Goal: Task Accomplishment & Management: Manage account settings

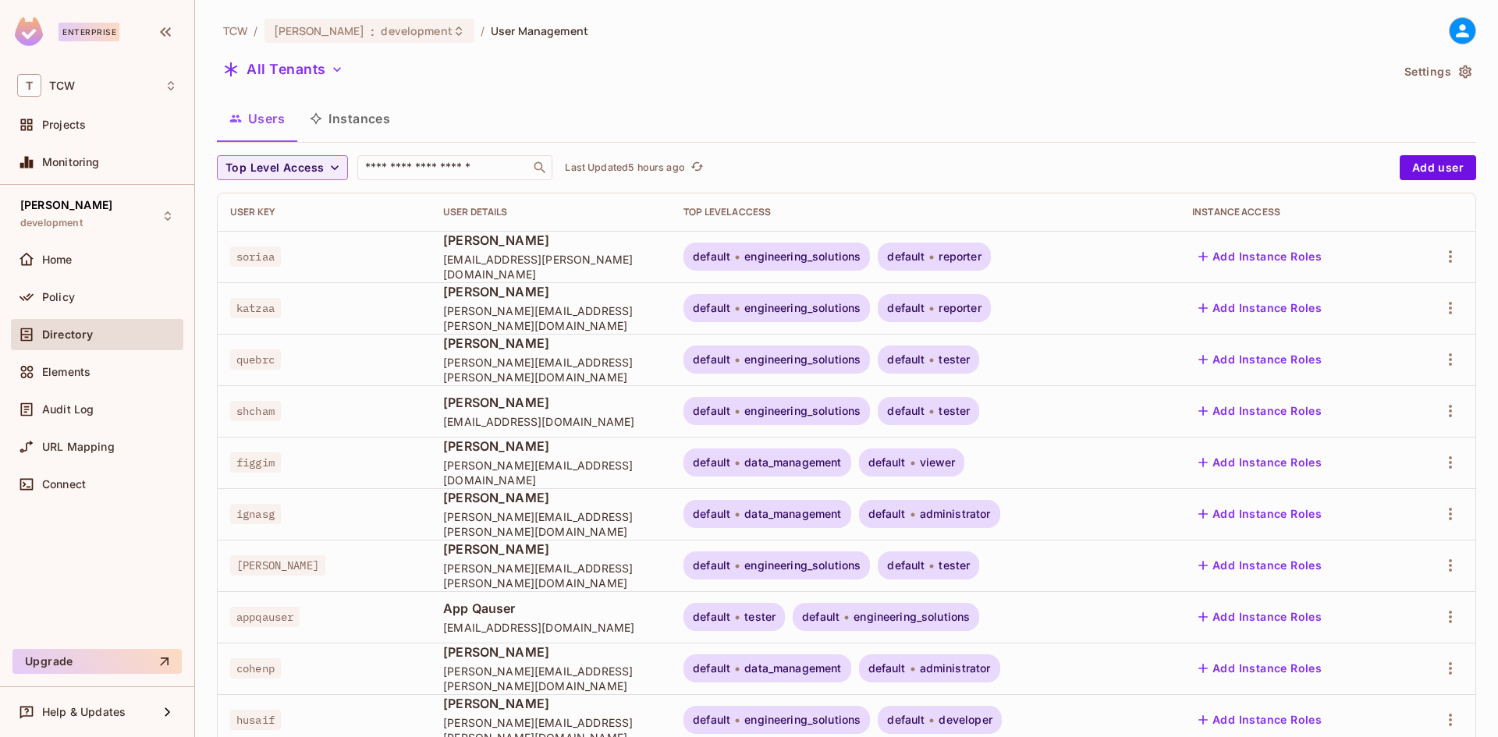
scroll to position [1951, 0]
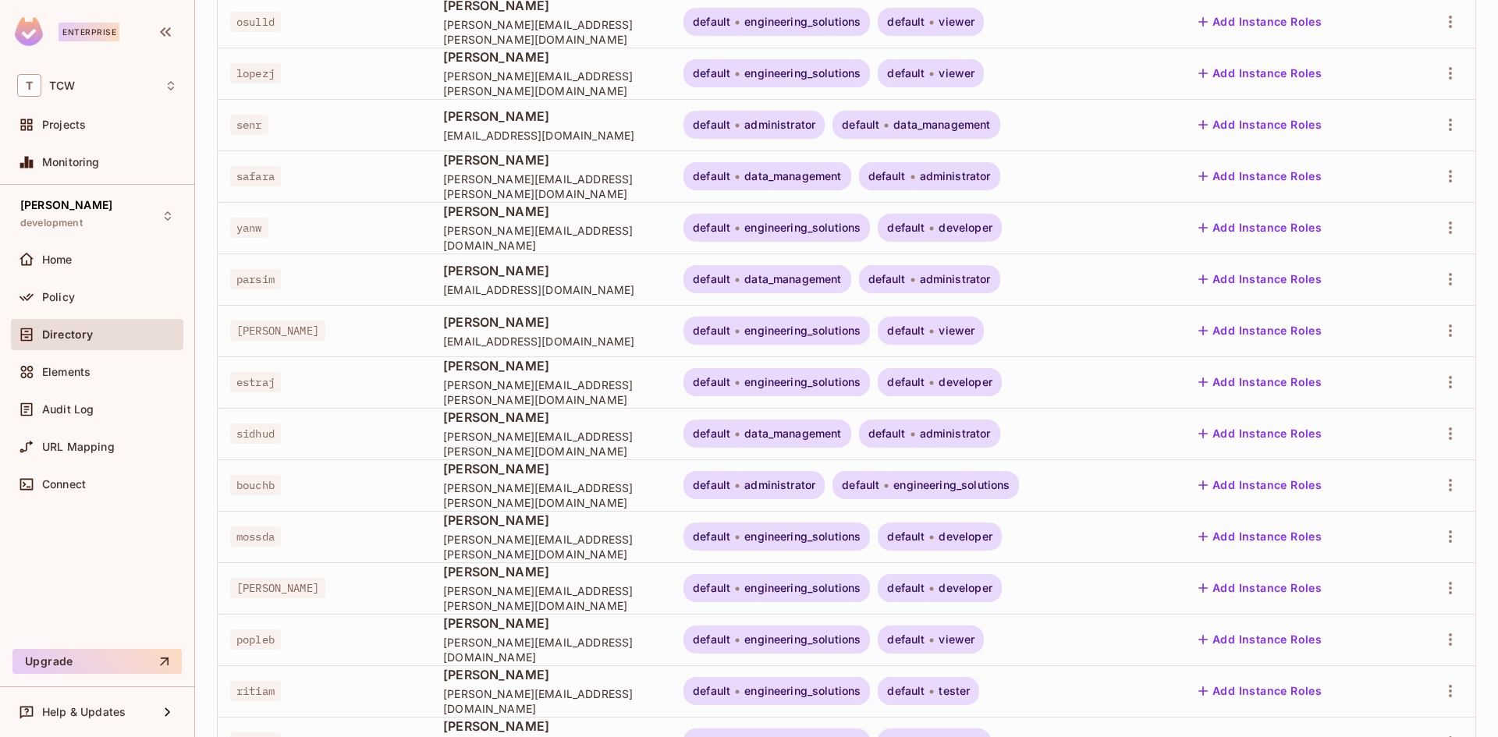
click at [139, 624] on div "[PERSON_NAME] development Home Policy Directory Elements Audit Log URL Mapping …" at bounding box center [97, 414] width 194 height 458
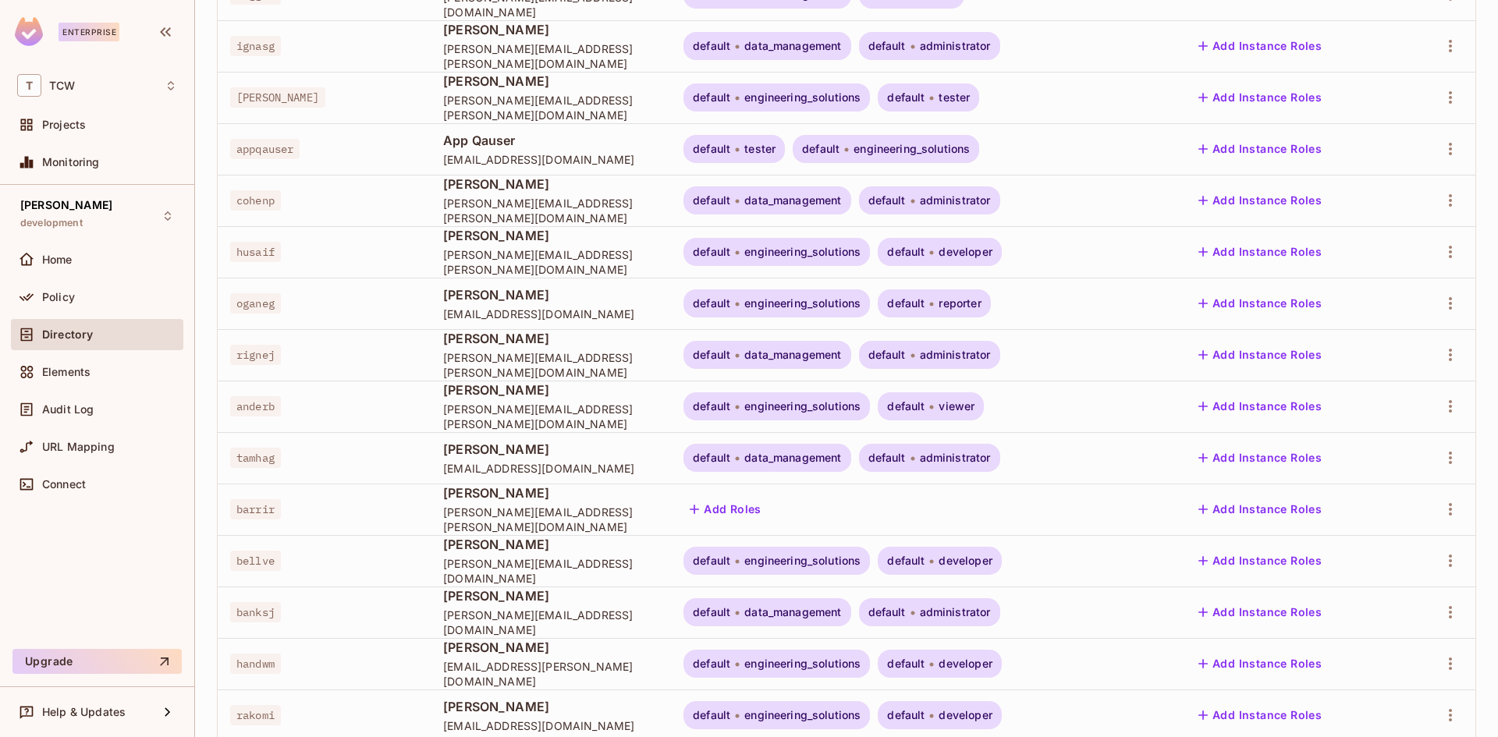
scroll to position [0, 0]
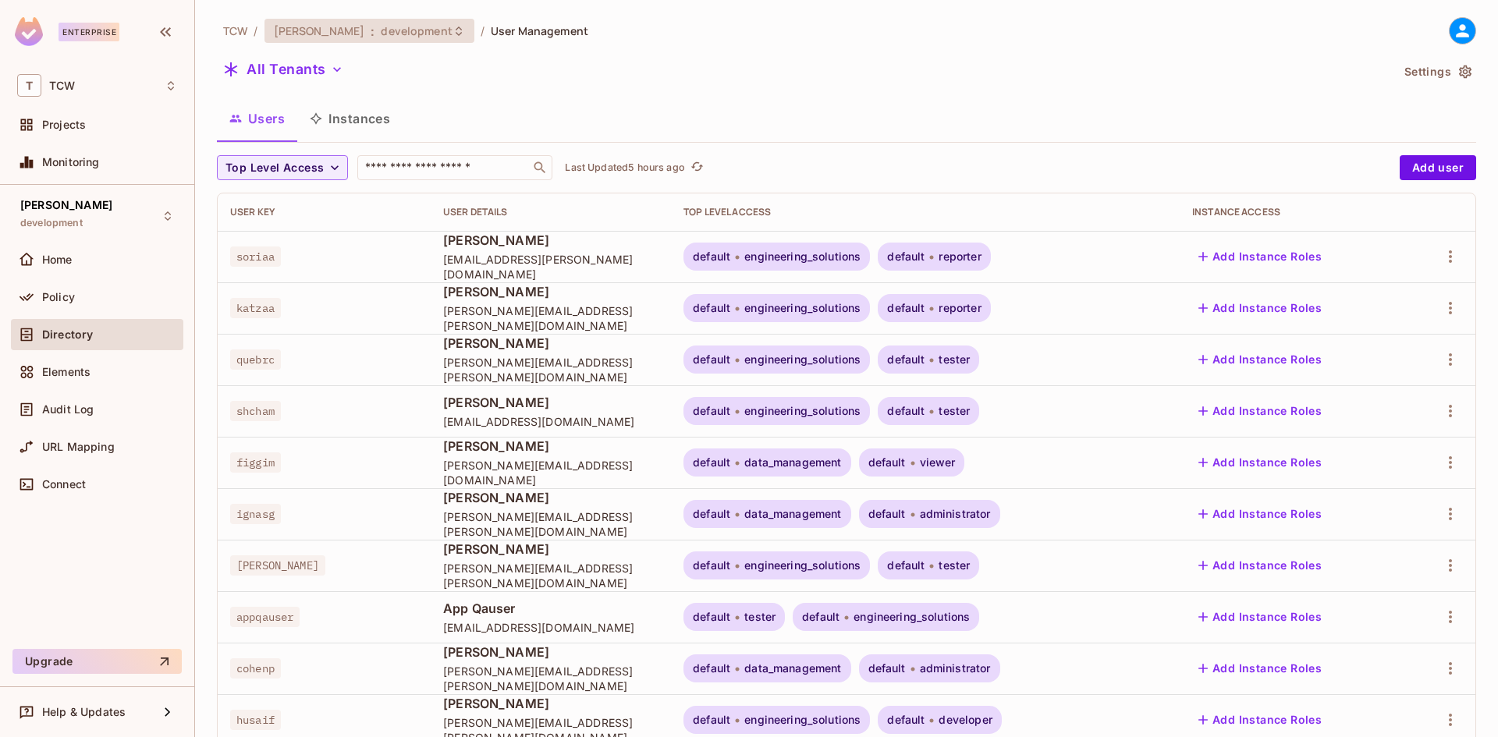
click at [289, 26] on span "[PERSON_NAME]" at bounding box center [319, 30] width 91 height 15
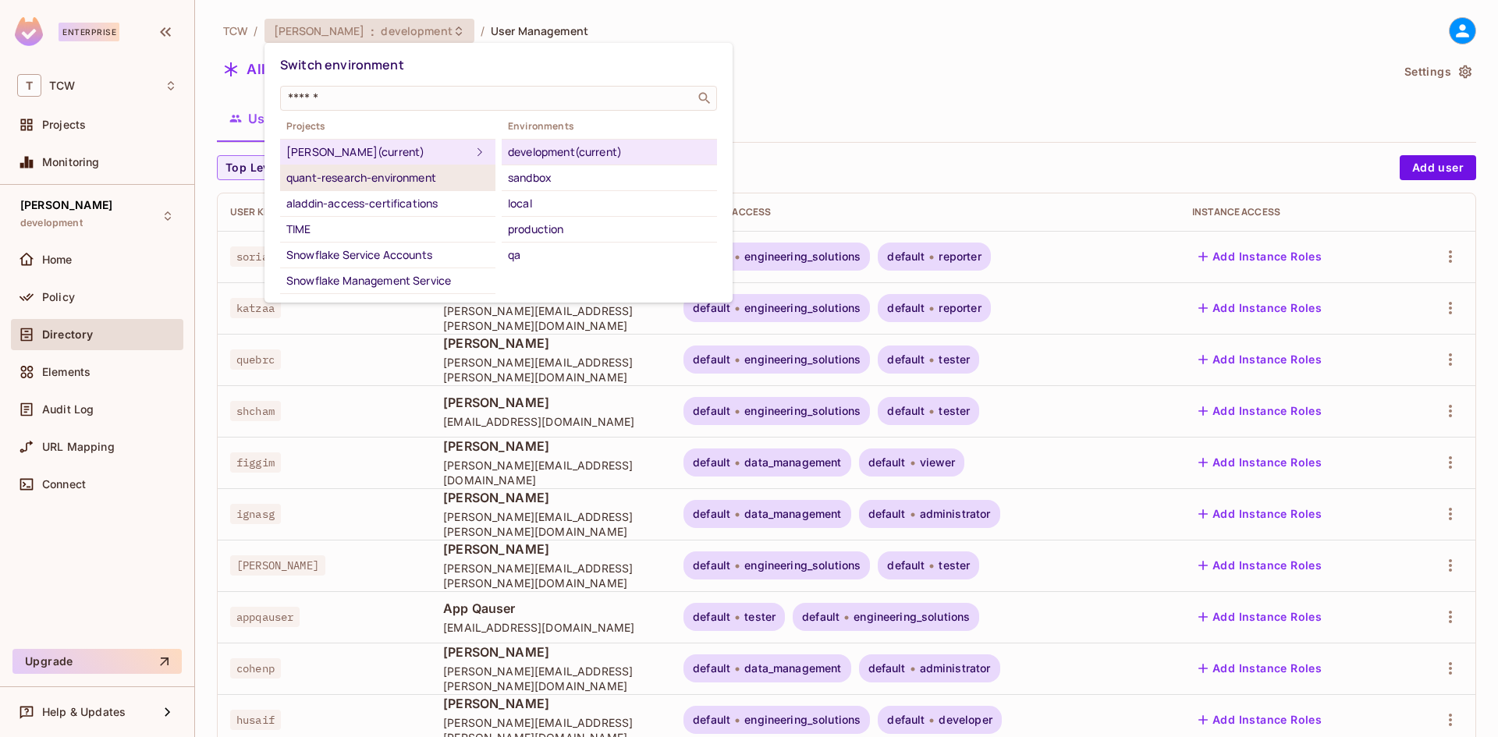
click at [334, 179] on div "quant-research-environment" at bounding box center [387, 178] width 203 height 19
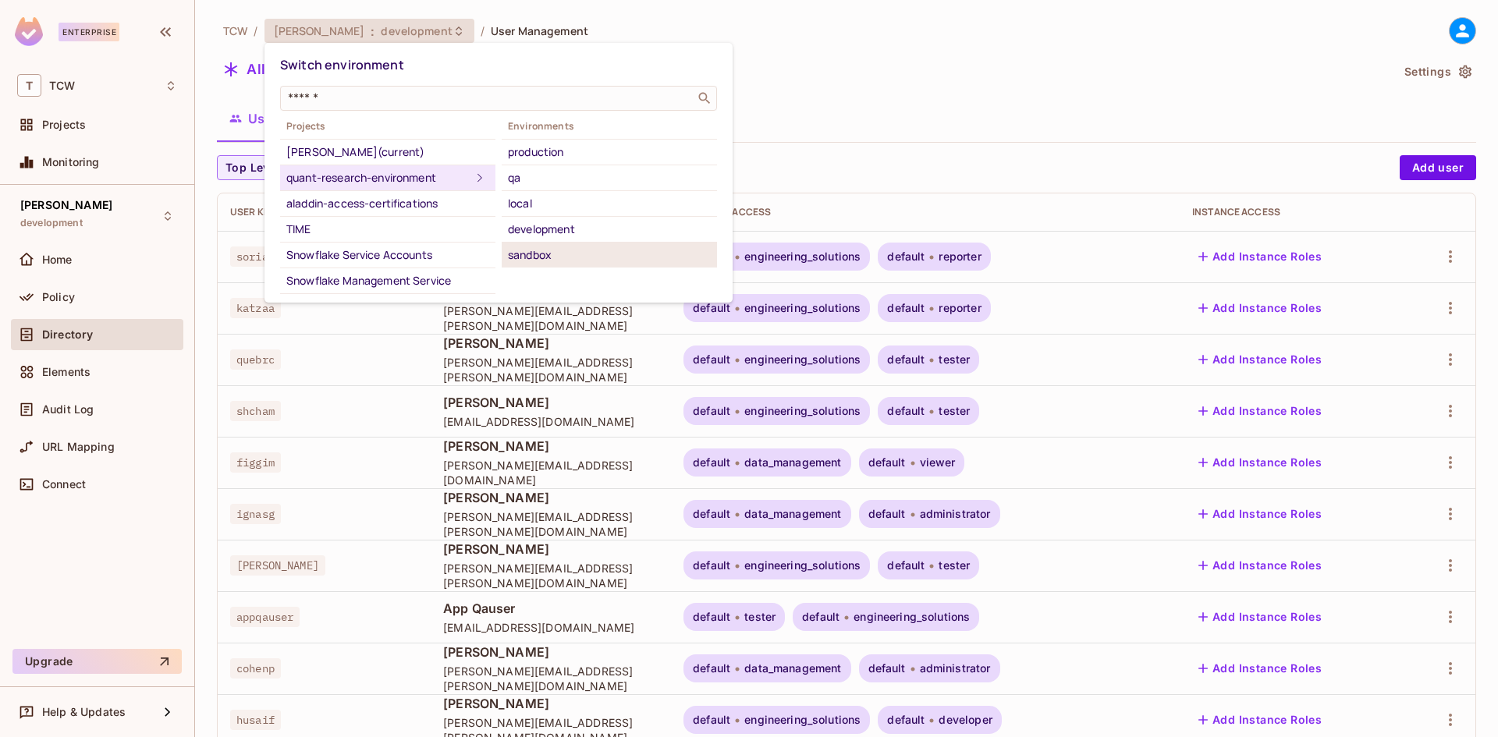
click at [570, 245] on li "sandbox" at bounding box center [609, 255] width 215 height 25
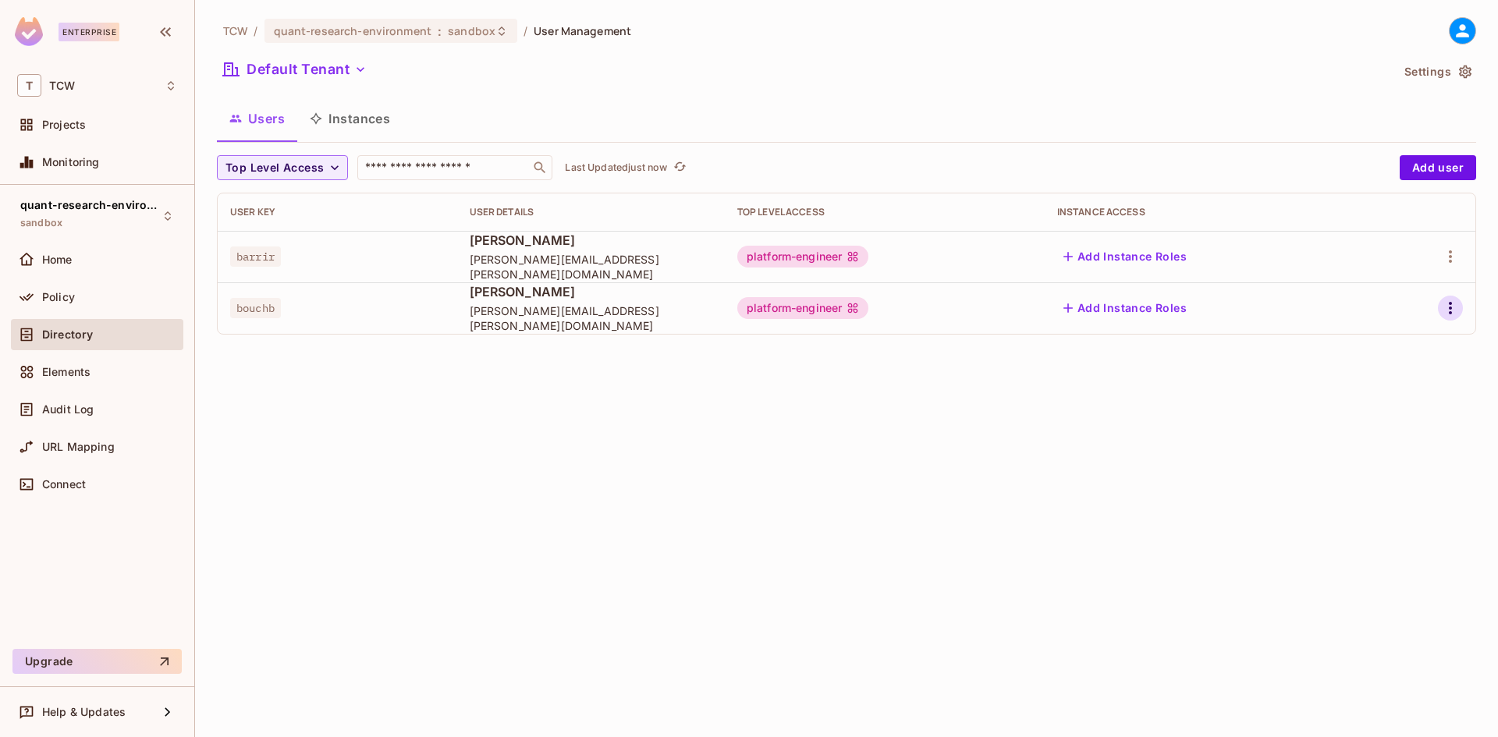
click at [1455, 306] on icon "button" at bounding box center [1450, 308] width 19 height 19
click at [1120, 303] on div at bounding box center [749, 368] width 1498 height 737
click at [1122, 304] on button "Add Instance Roles" at bounding box center [1125, 308] width 136 height 25
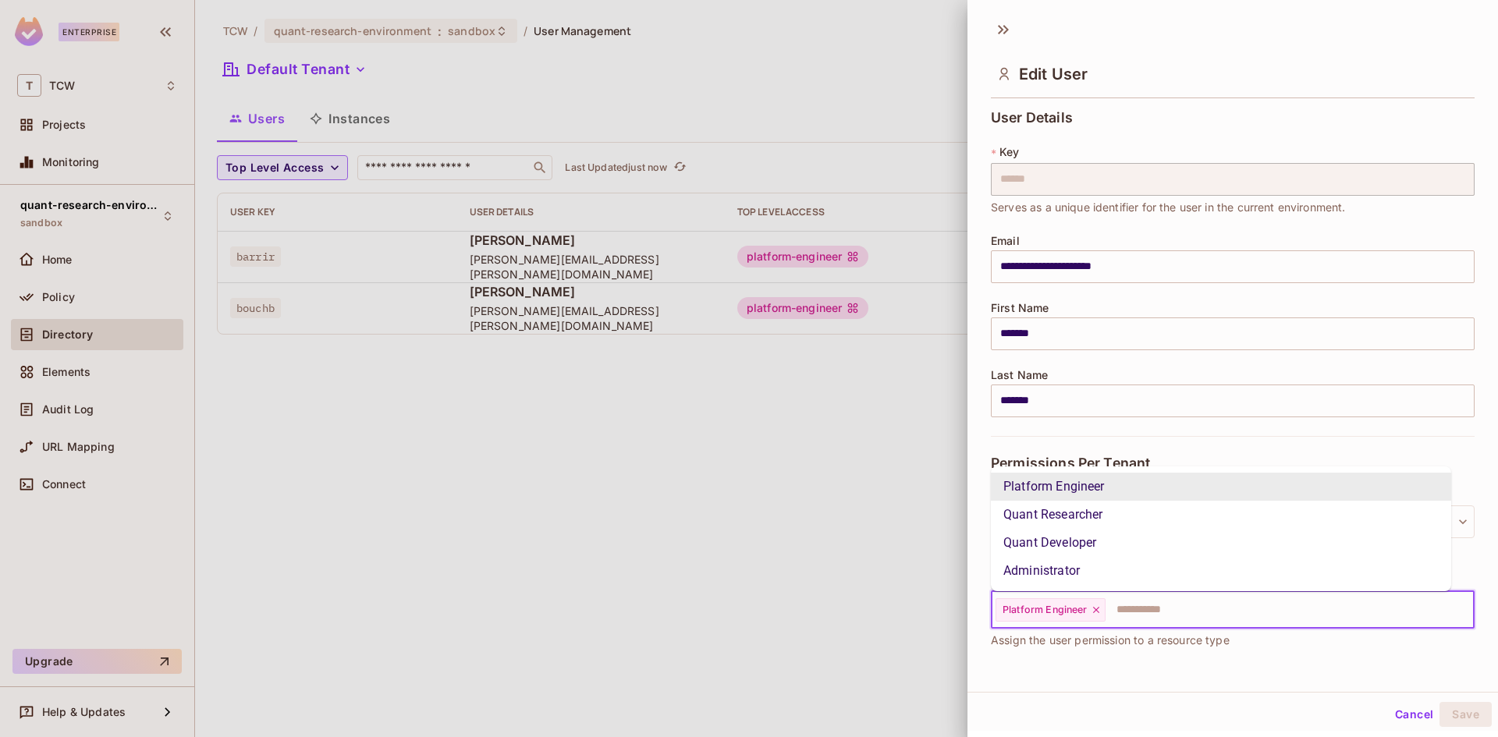
click at [1142, 617] on input "text" at bounding box center [1275, 610] width 337 height 31
click at [1057, 577] on li "Administrator" at bounding box center [1221, 571] width 460 height 28
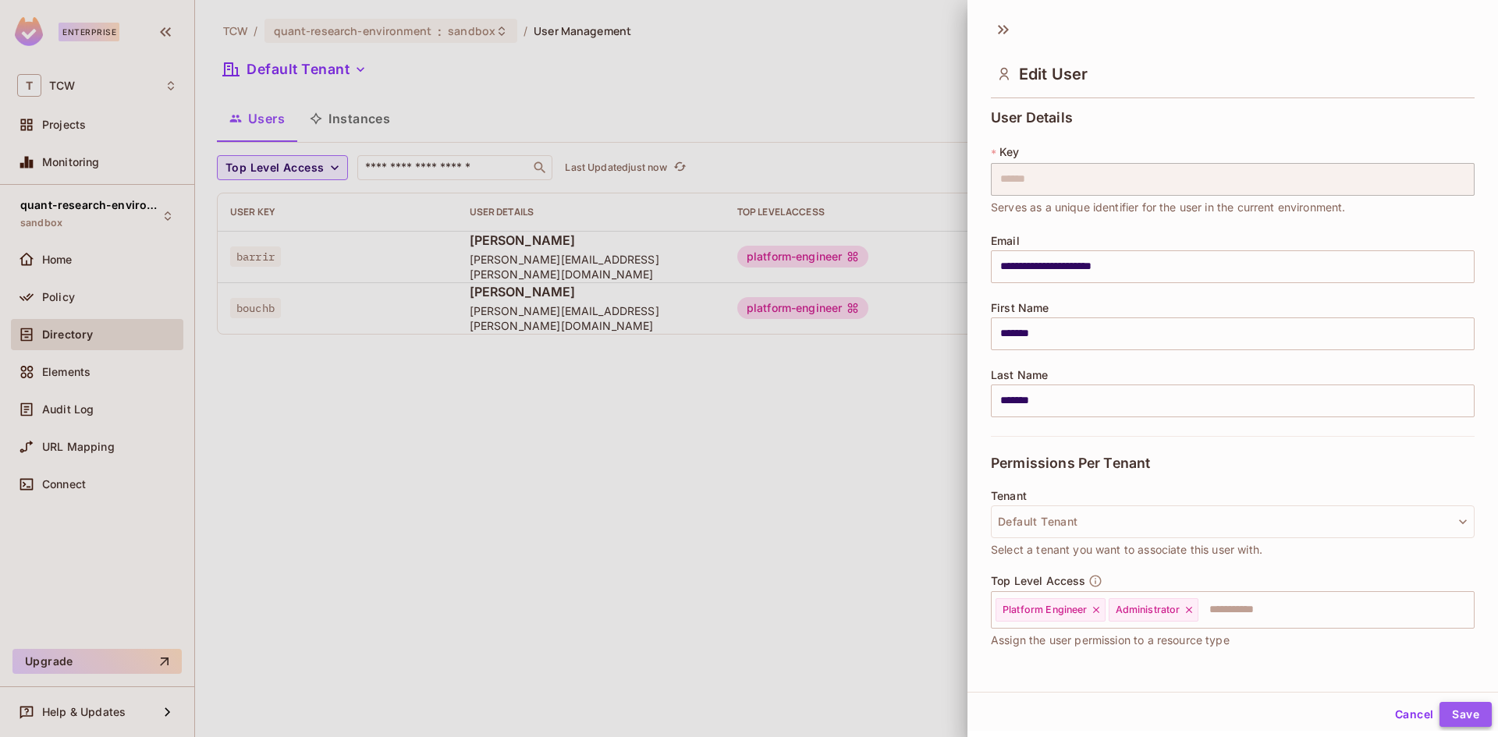
click at [1464, 711] on button "Save" at bounding box center [1466, 714] width 52 height 25
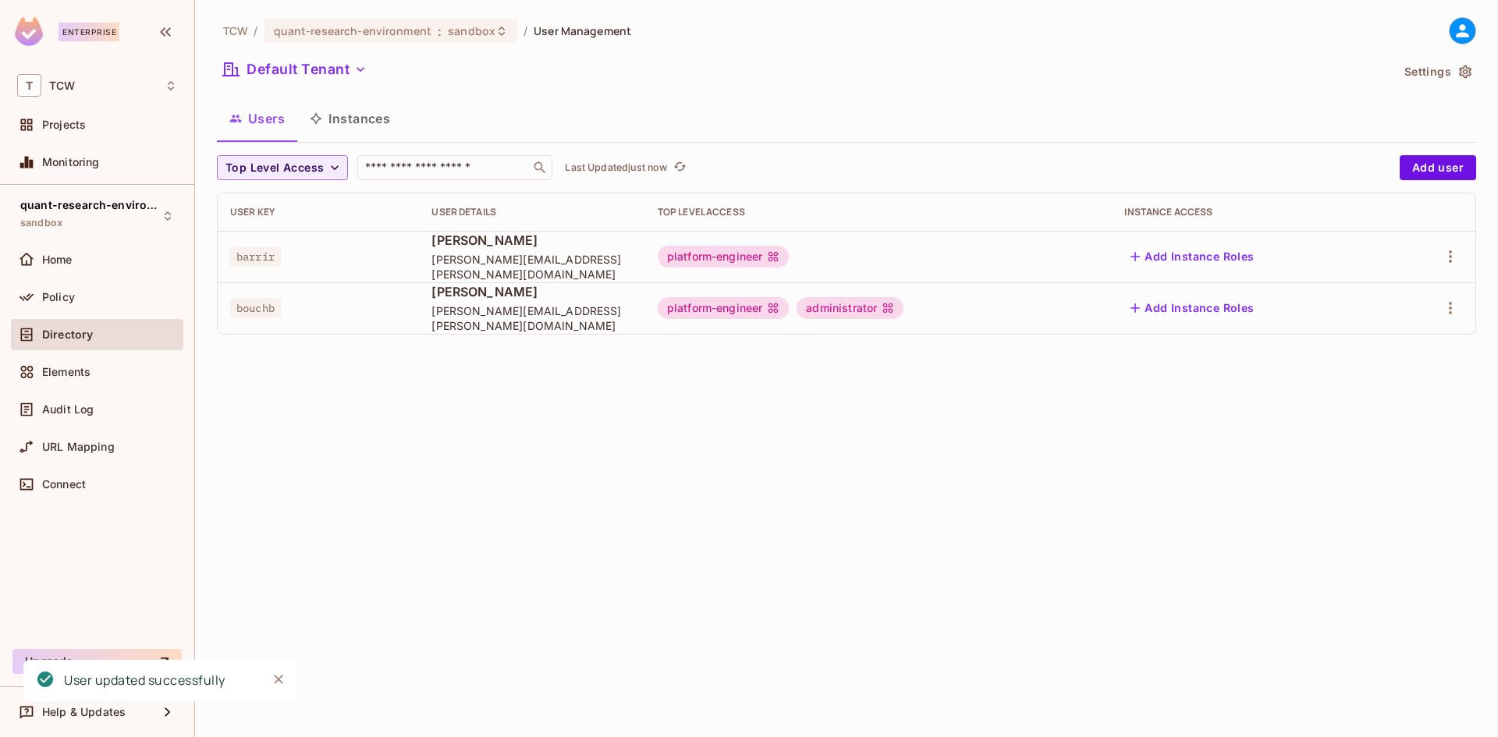
click at [779, 496] on div "TCW / quant-research-environment : sandbox / User Management Default Tenant Set…" at bounding box center [846, 368] width 1303 height 737
click at [84, 295] on div "Policy" at bounding box center [109, 297] width 135 height 12
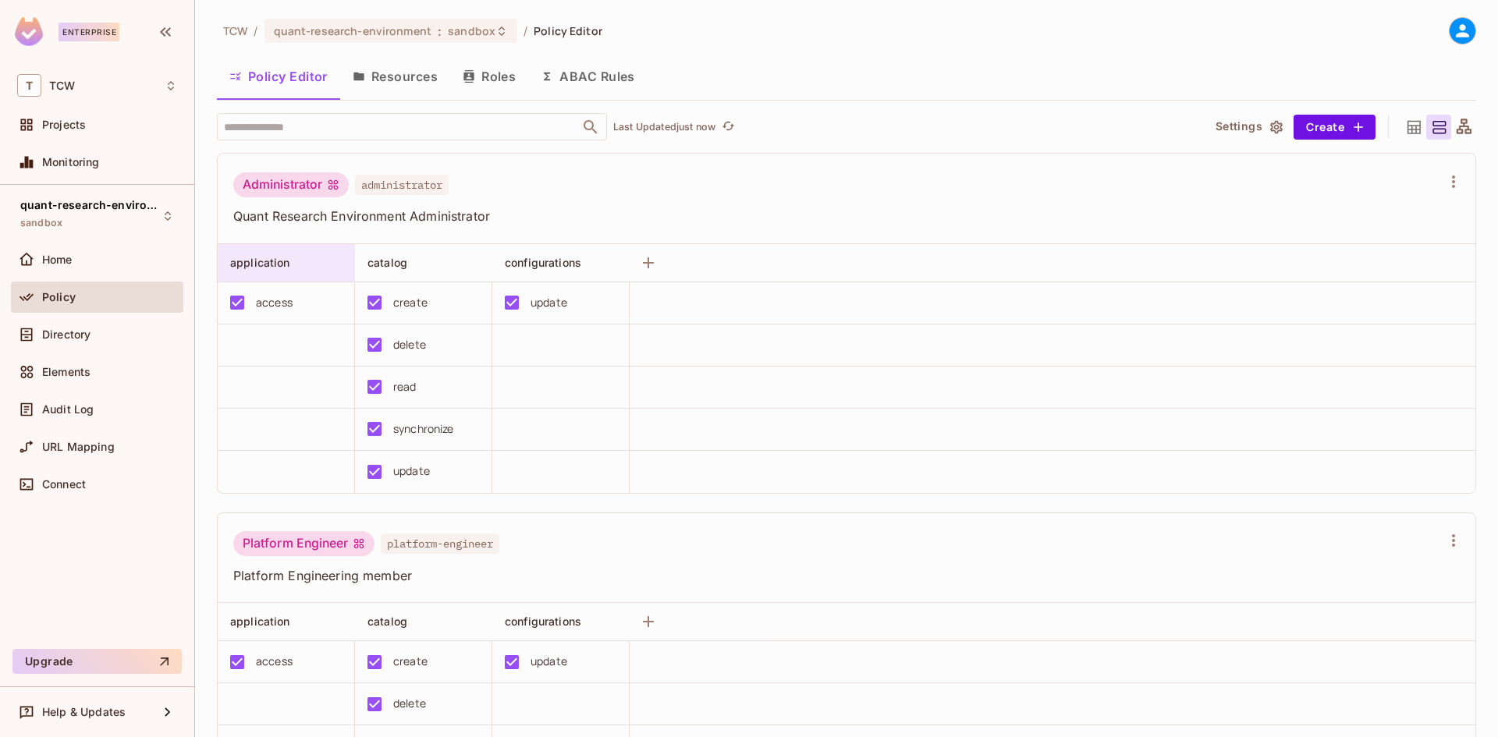
click at [237, 265] on span "application" at bounding box center [260, 262] width 60 height 13
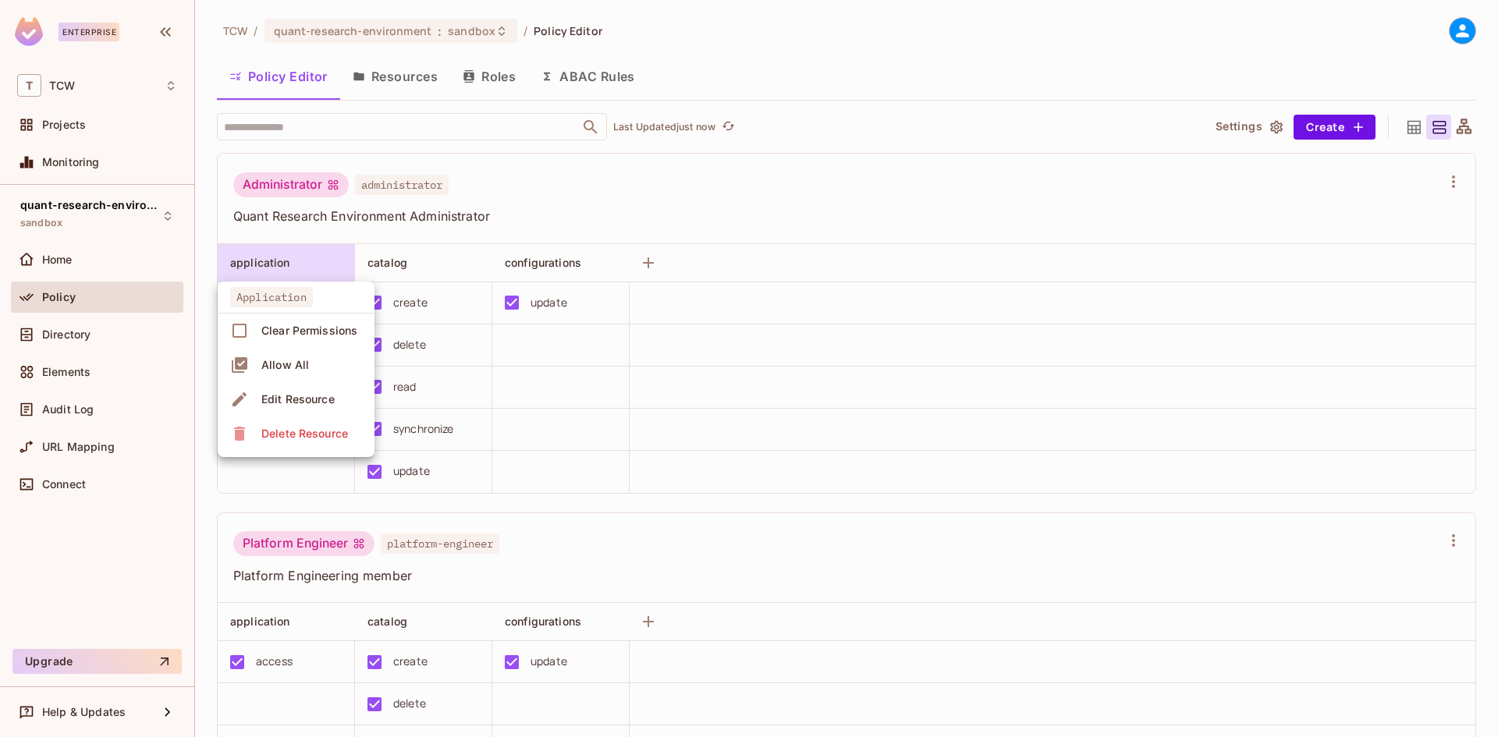
click at [254, 295] on span "Application" at bounding box center [271, 297] width 83 height 20
click at [766, 368] on div at bounding box center [749, 368] width 1498 height 737
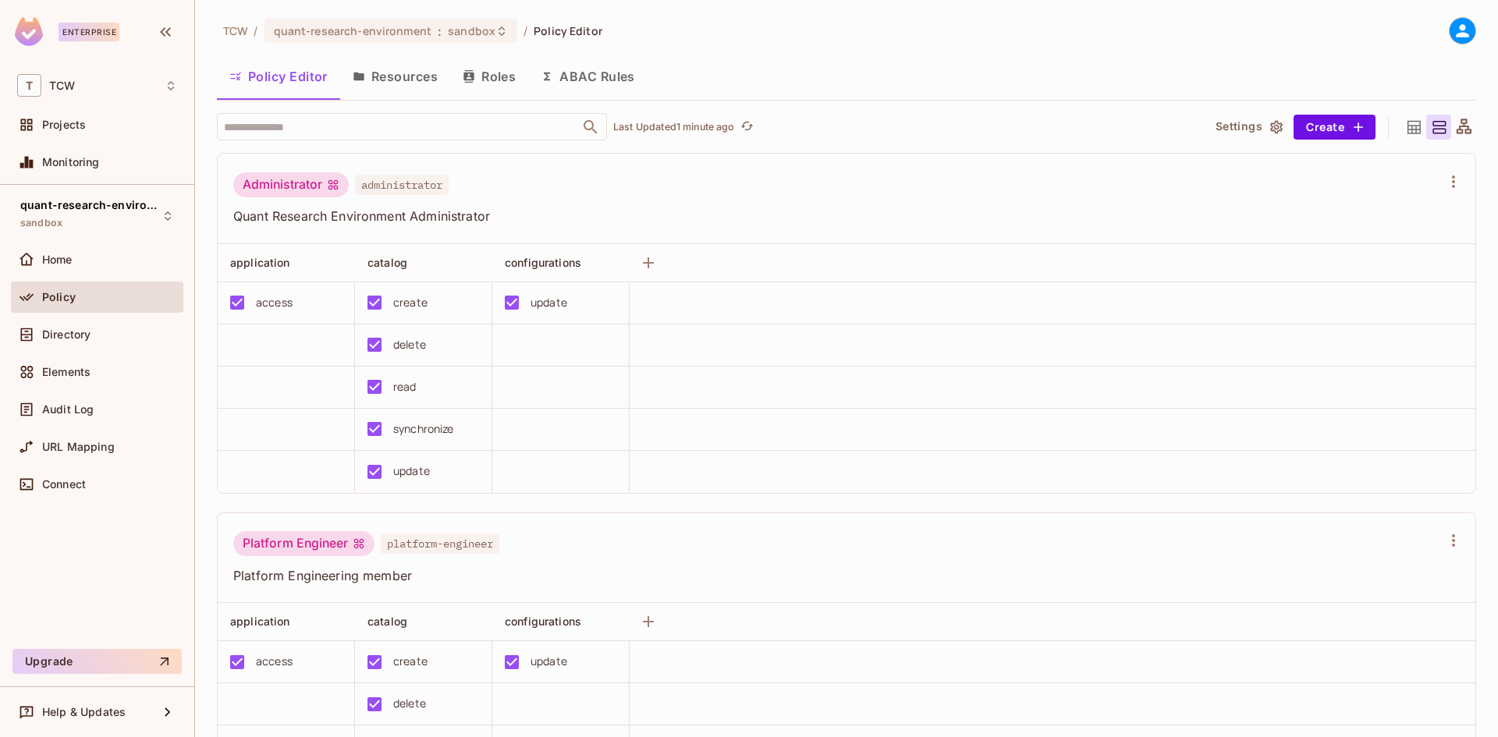
click at [498, 69] on button "Roles" at bounding box center [489, 76] width 78 height 39
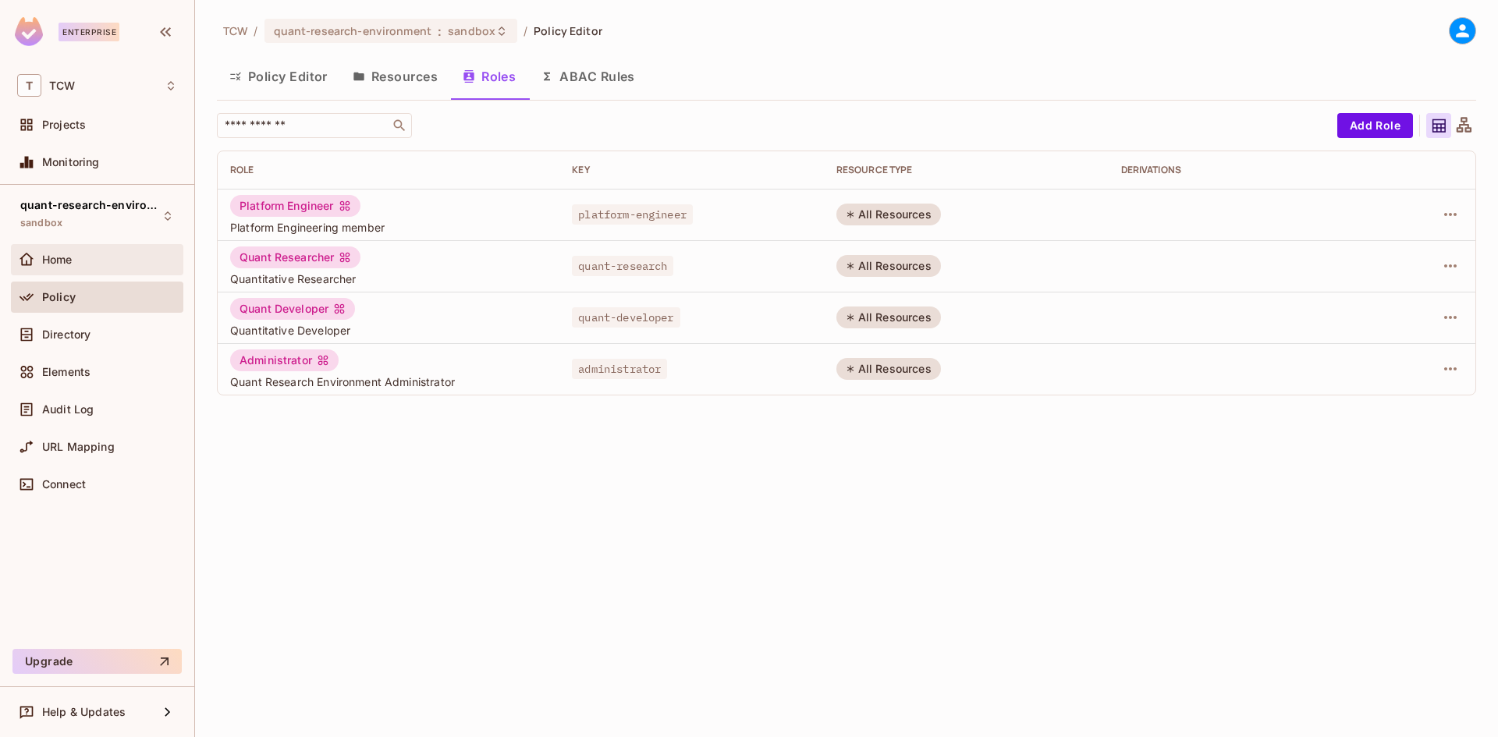
click at [114, 258] on div "Home" at bounding box center [109, 260] width 135 height 12
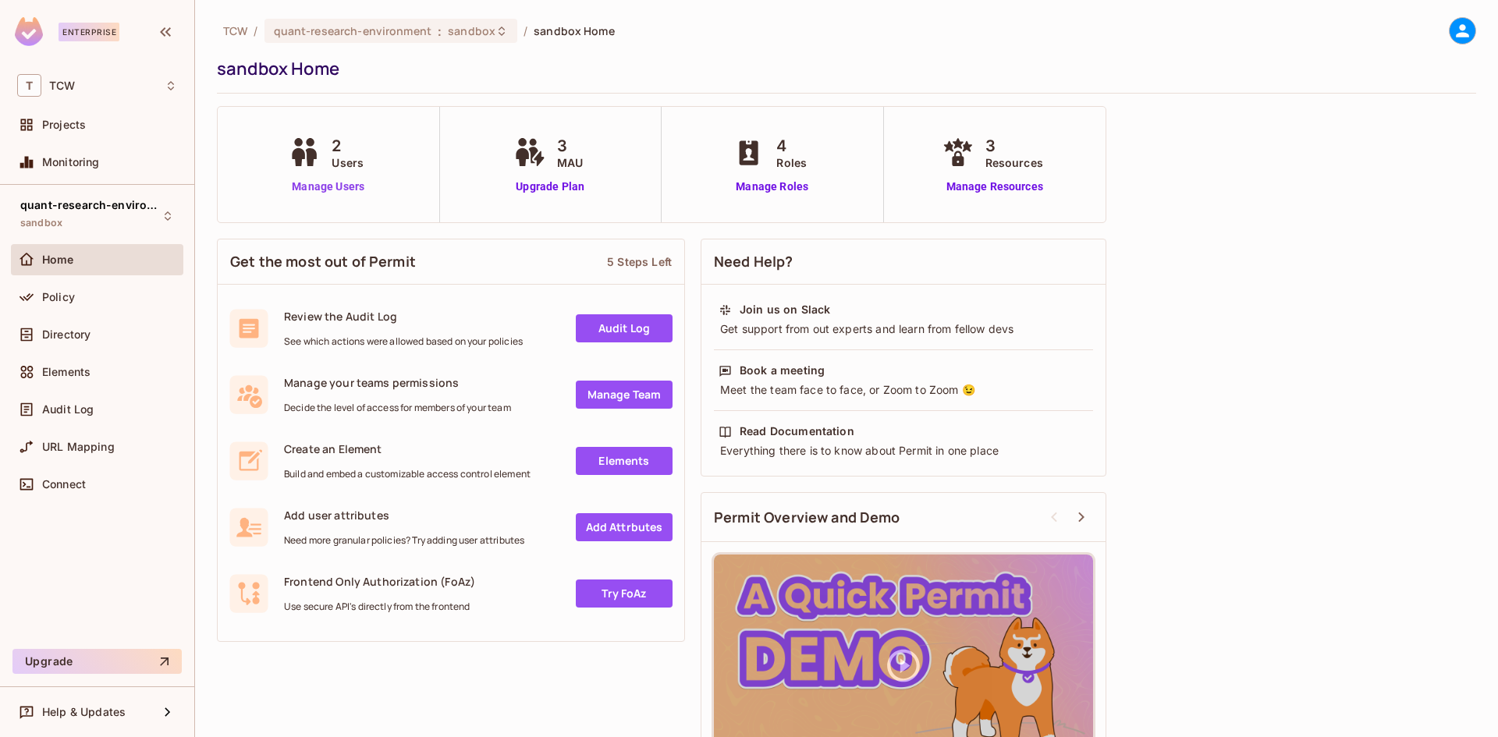
click at [340, 181] on link "Manage Users" at bounding box center [328, 187] width 87 height 16
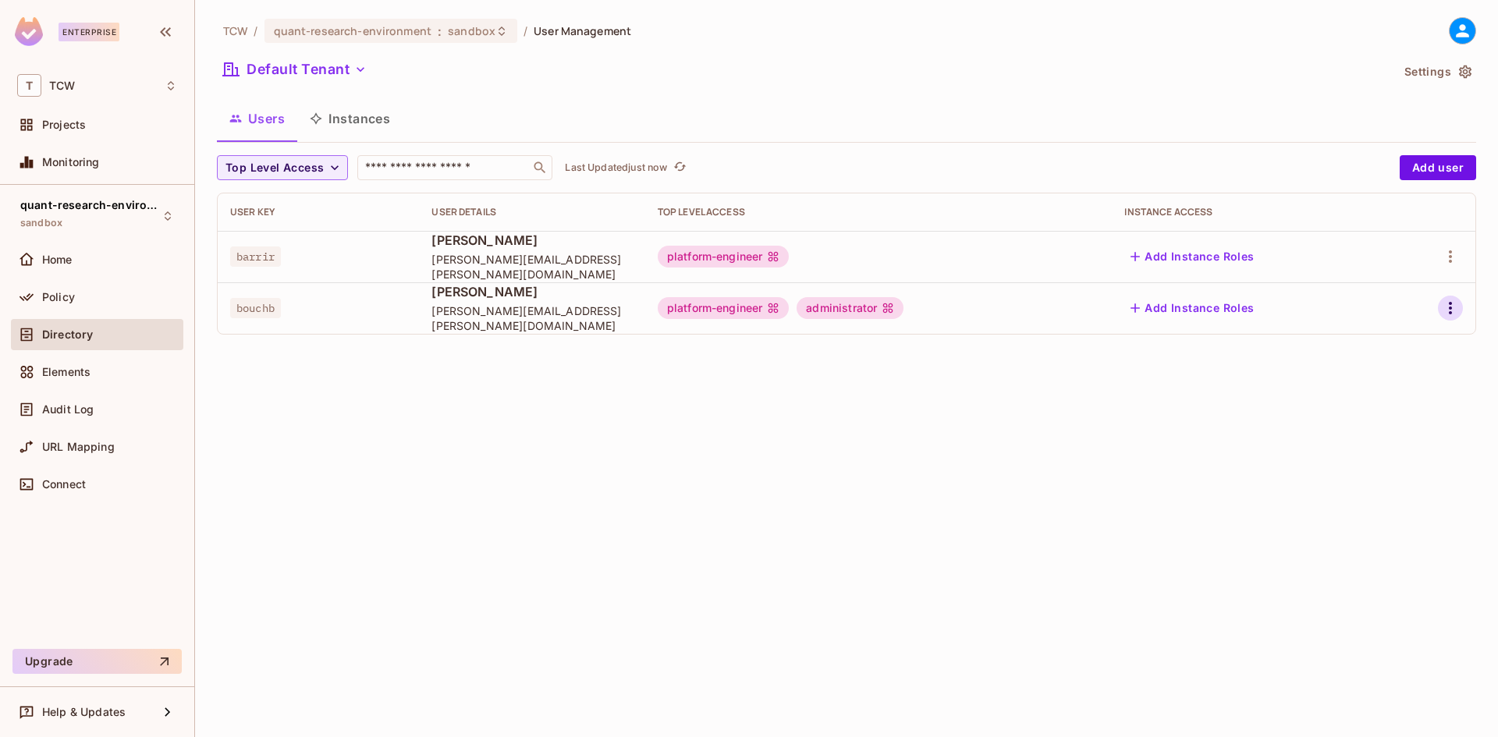
click at [1461, 307] on button "button" at bounding box center [1450, 308] width 25 height 25
click at [1409, 328] on li "Edit" at bounding box center [1383, 344] width 138 height 34
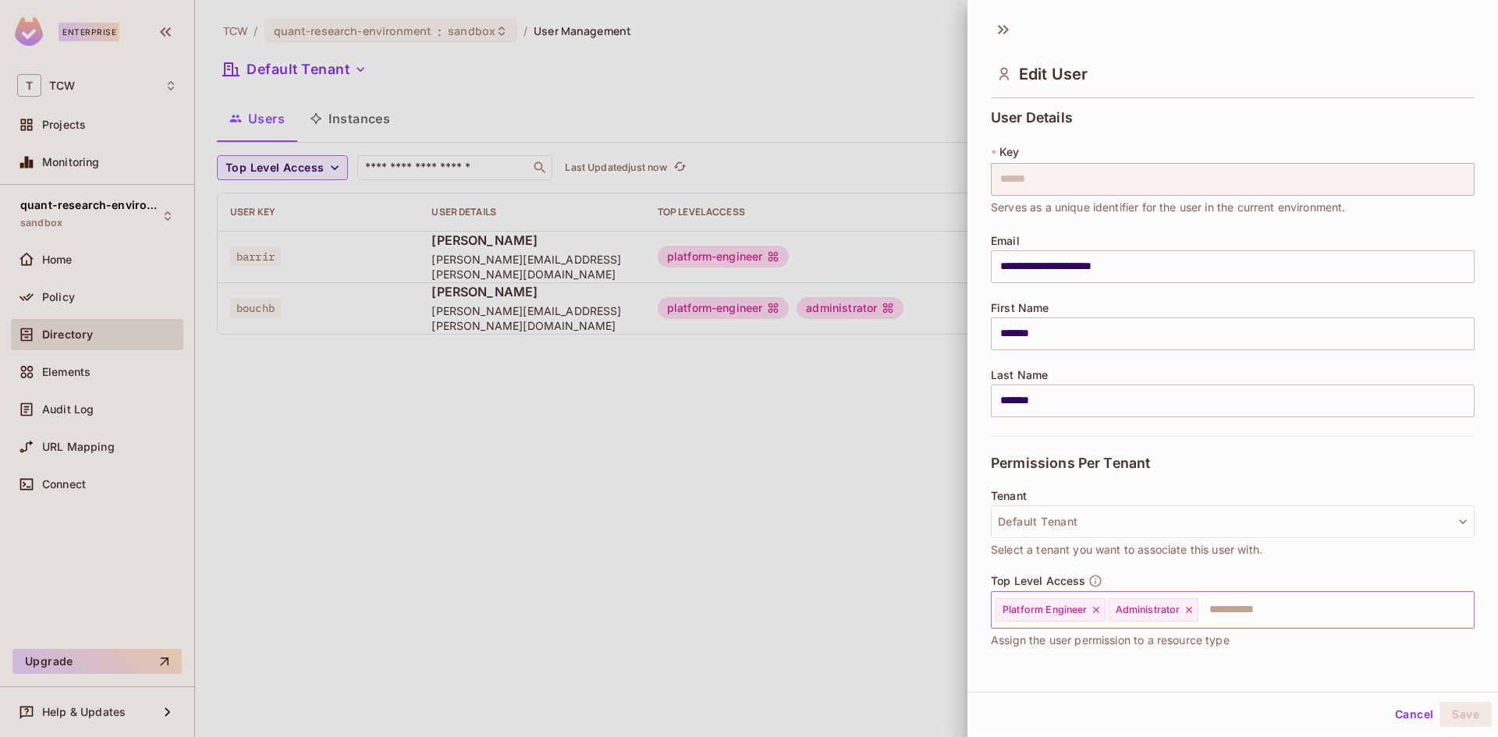
click at [1188, 613] on icon at bounding box center [1189, 610] width 11 height 11
click at [1465, 713] on button "Save" at bounding box center [1466, 714] width 52 height 25
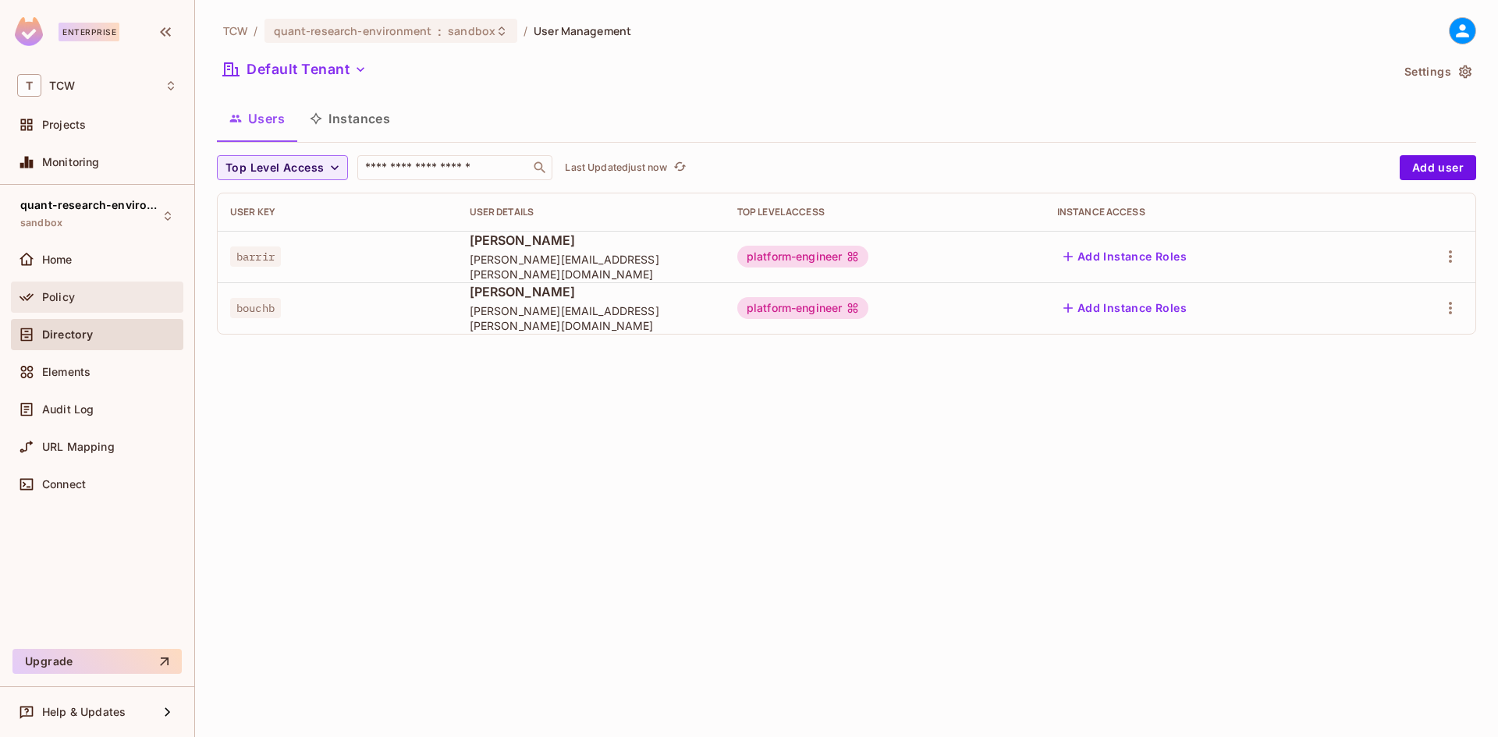
click at [24, 282] on div "Policy" at bounding box center [97, 297] width 172 height 31
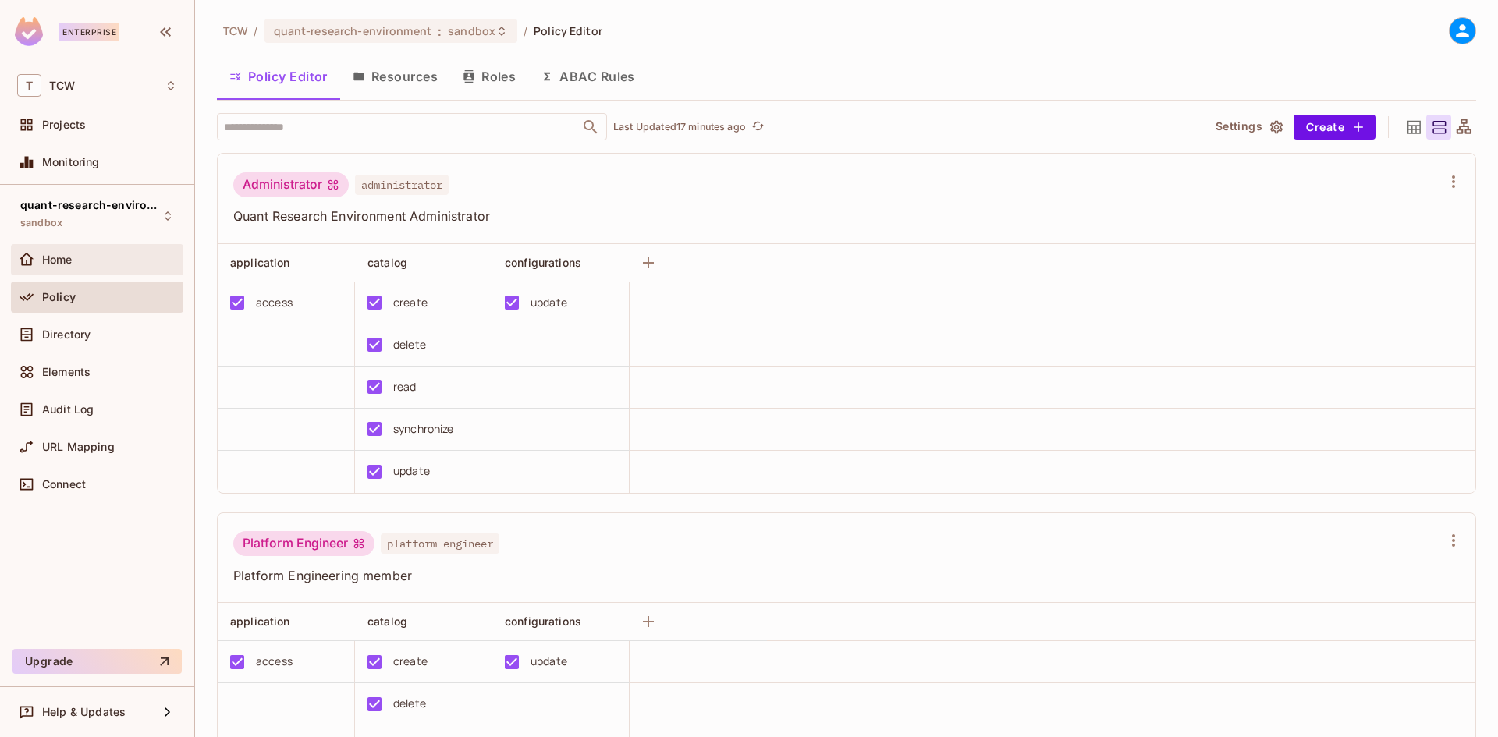
click at [86, 265] on div "Home" at bounding box center [109, 260] width 135 height 12
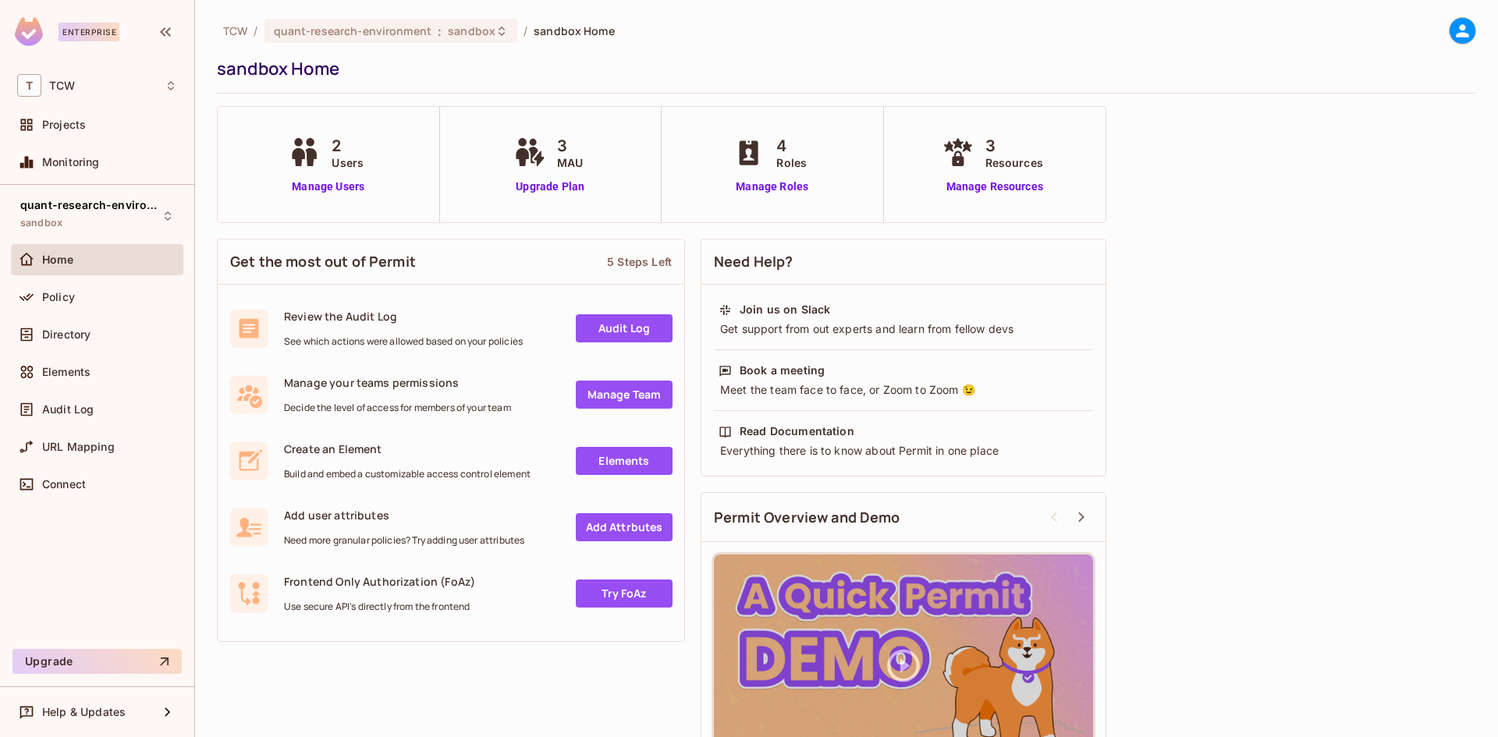
click at [71, 337] on span "Directory" at bounding box center [66, 335] width 48 height 12
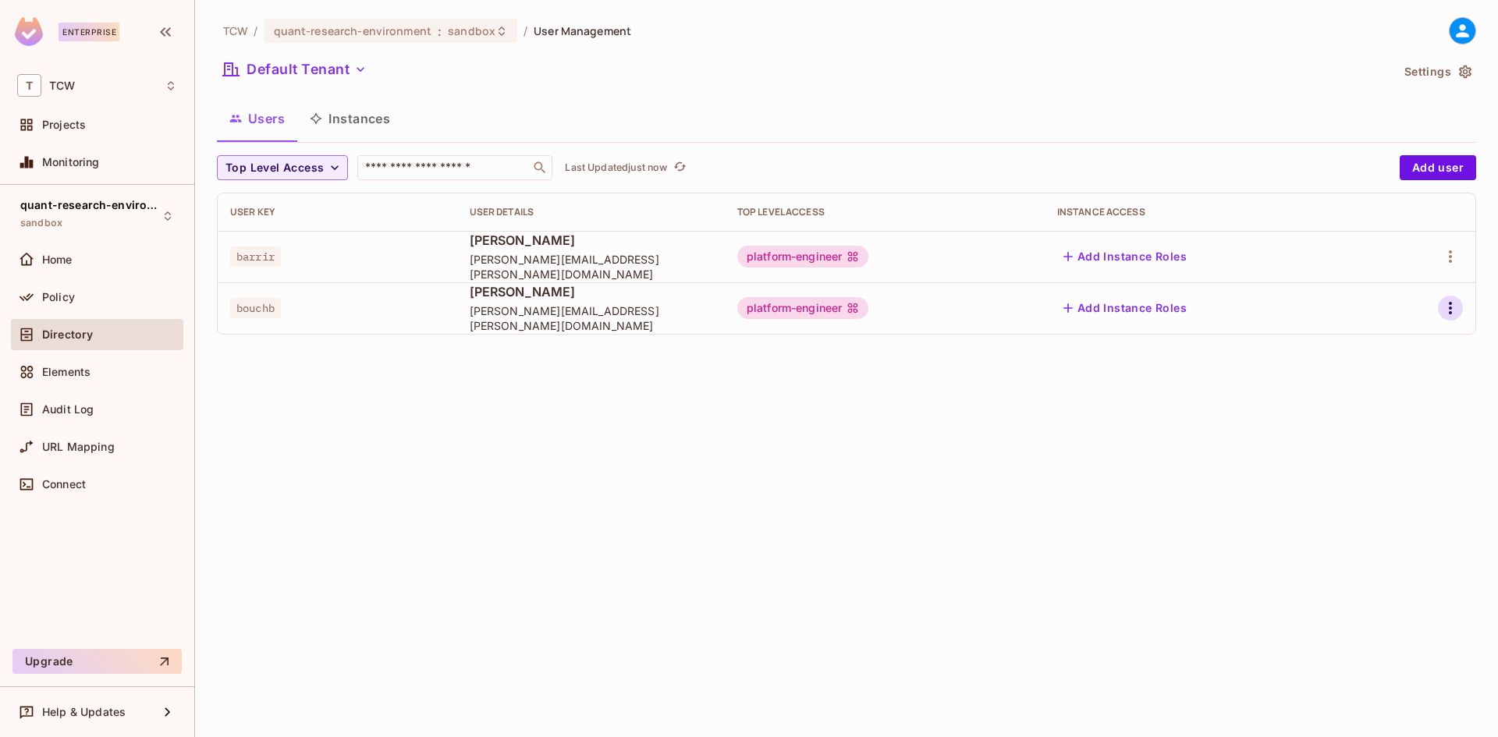
click at [1458, 311] on icon "button" at bounding box center [1450, 308] width 19 height 19
click at [1355, 357] on li "Edit" at bounding box center [1383, 344] width 138 height 34
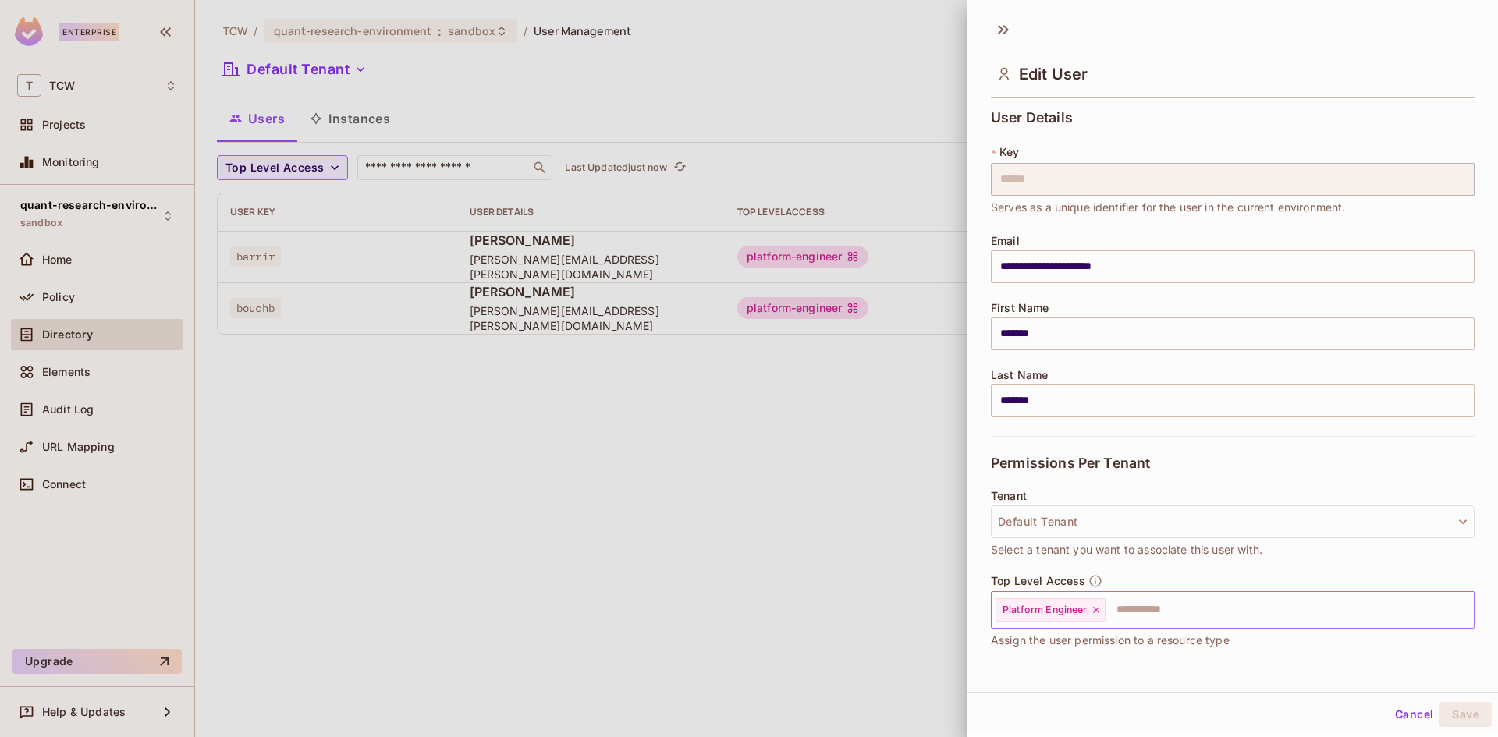
click at [1094, 615] on icon at bounding box center [1096, 610] width 11 height 11
click at [1440, 711] on button "Save" at bounding box center [1466, 714] width 52 height 25
